Goal: Task Accomplishment & Management: Use online tool/utility

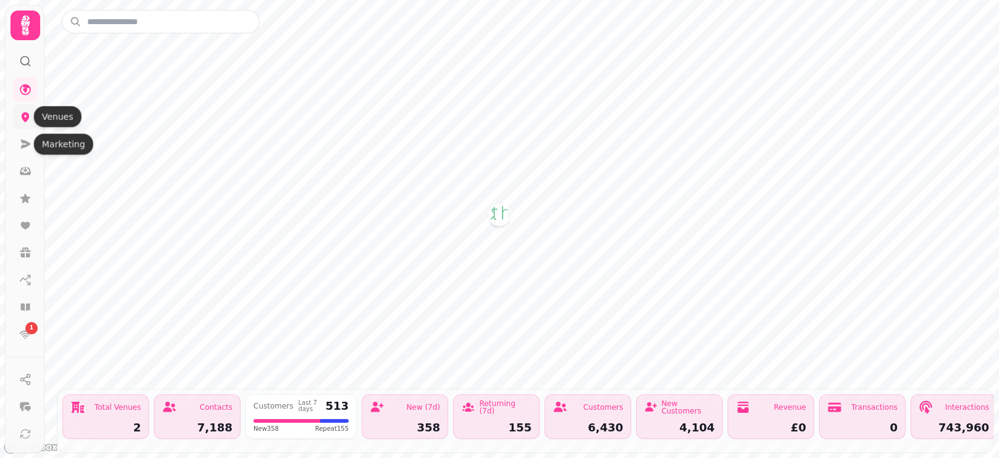
click at [24, 118] on icon at bounding box center [26, 118] width 8 height 10
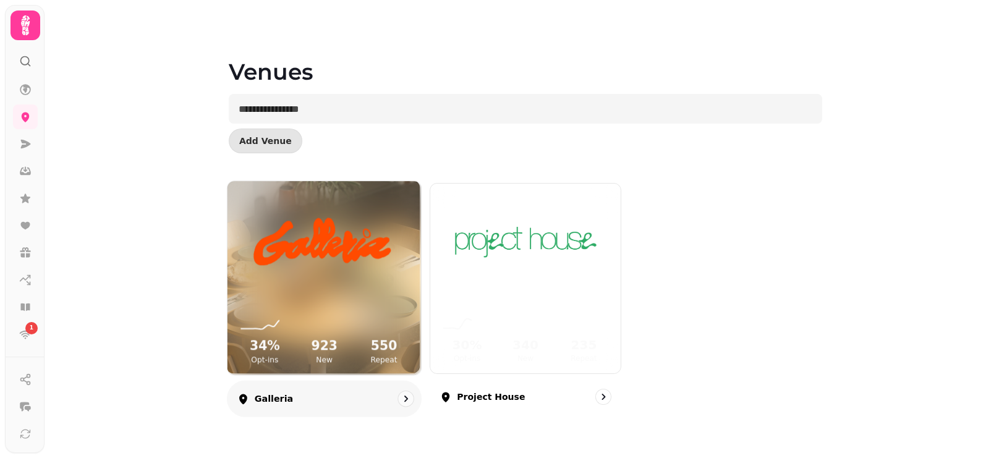
click at [292, 245] on img at bounding box center [324, 241] width 145 height 81
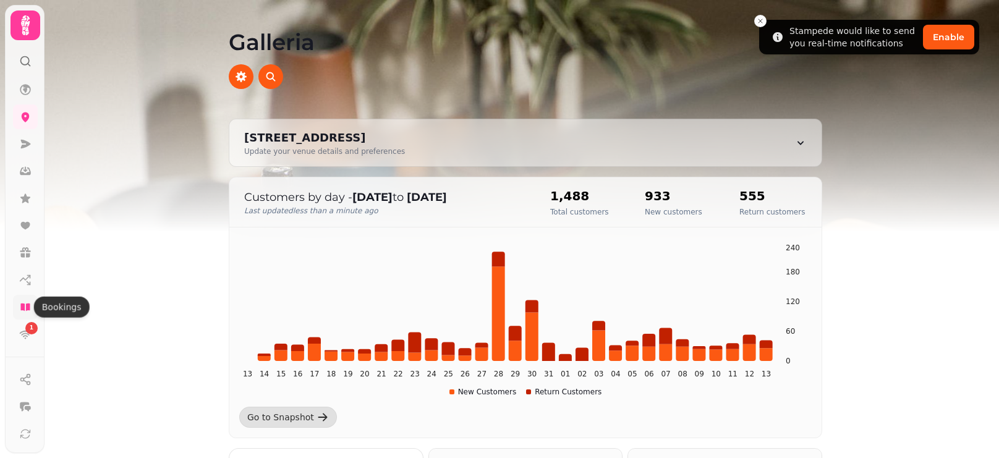
click at [30, 310] on icon at bounding box center [25, 307] width 12 height 12
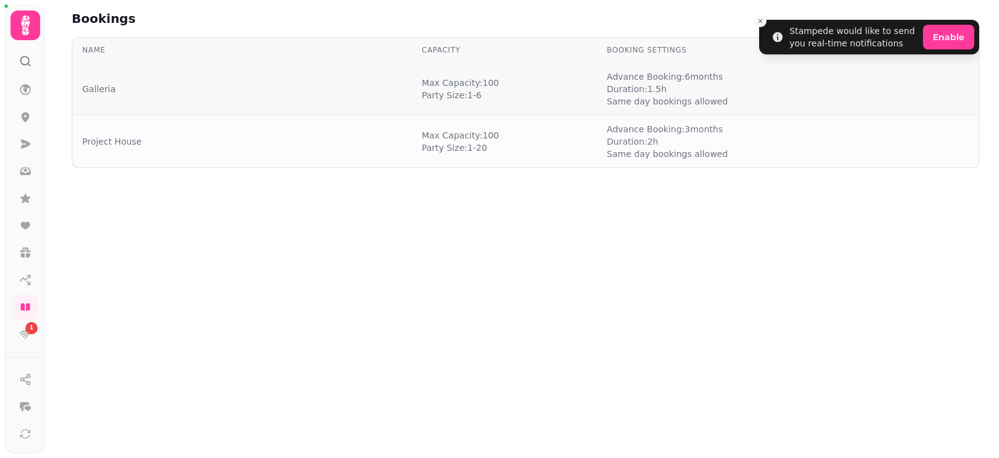
click at [155, 84] on div "Galleria" at bounding box center [242, 89] width 320 height 12
click at [103, 85] on link "Galleria" at bounding box center [98, 89] width 33 height 12
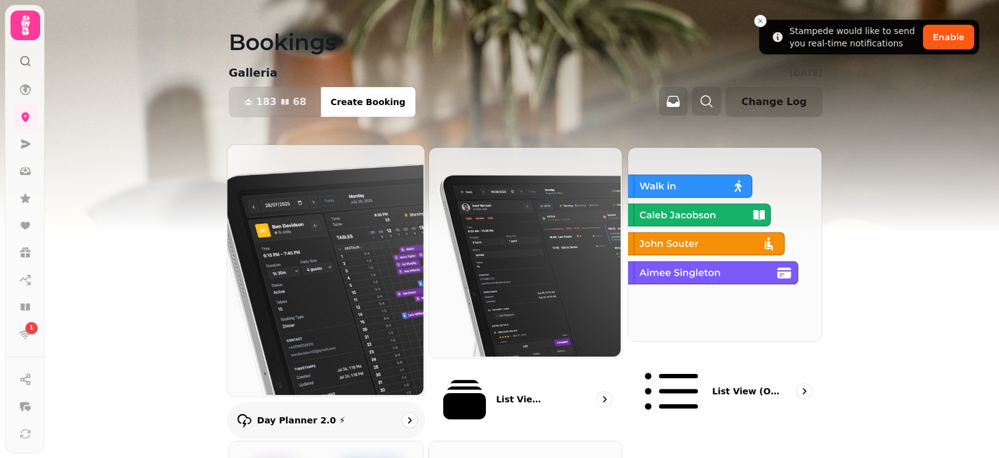
click at [262, 187] on img at bounding box center [324, 269] width 197 height 252
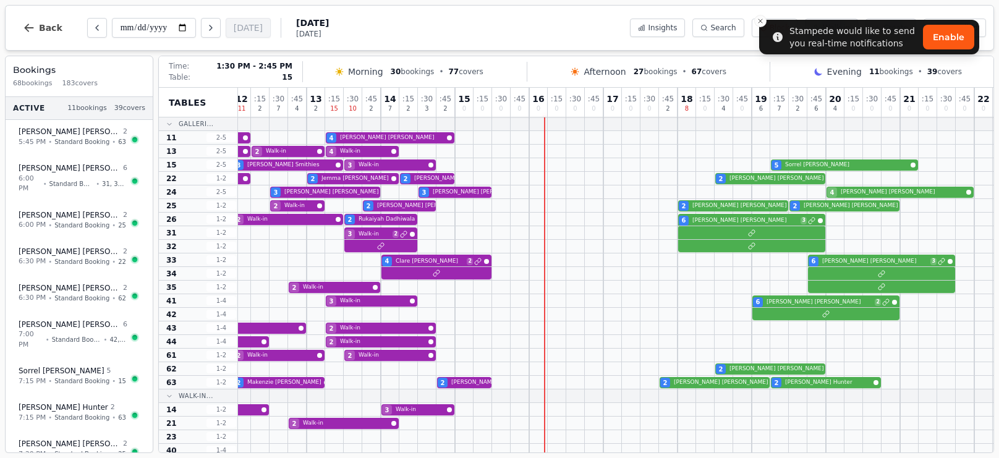
scroll to position [0, 190]
